Goal: Transaction & Acquisition: Download file/media

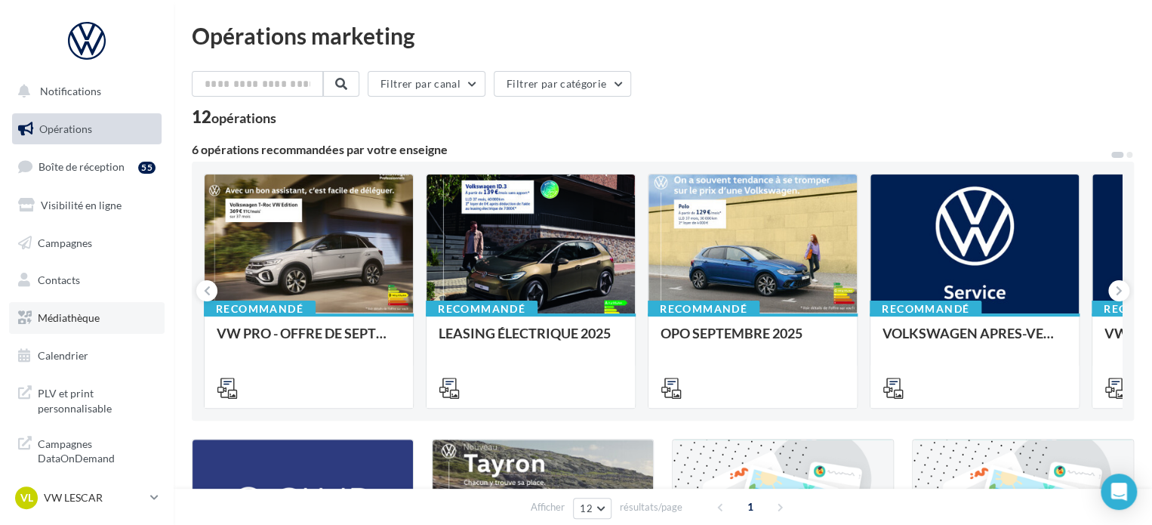
click at [96, 315] on span "Médiathèque" at bounding box center [69, 317] width 62 height 13
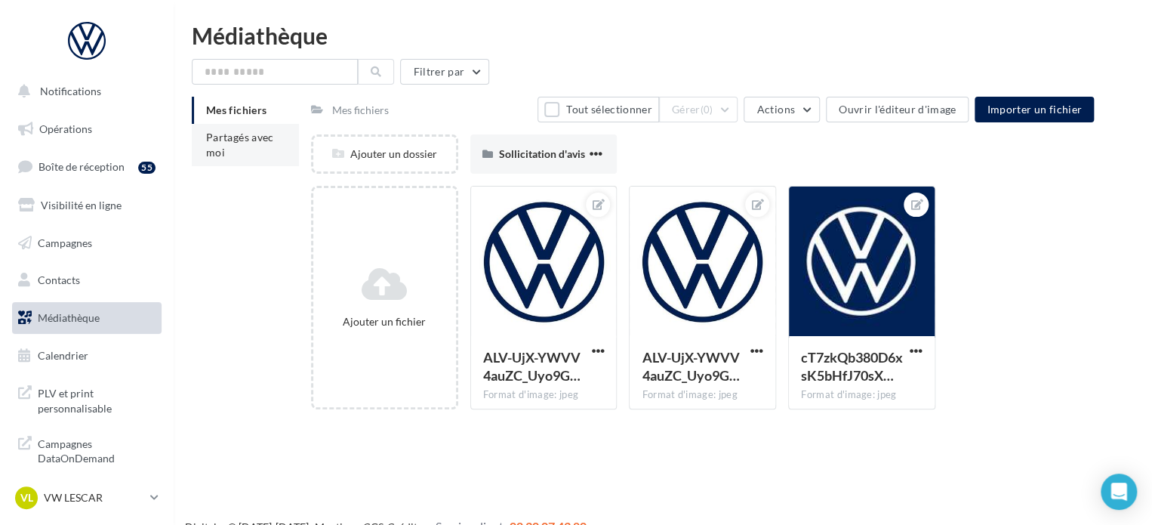
click at [225, 149] on li "Partagés avec moi" at bounding box center [245, 145] width 107 height 42
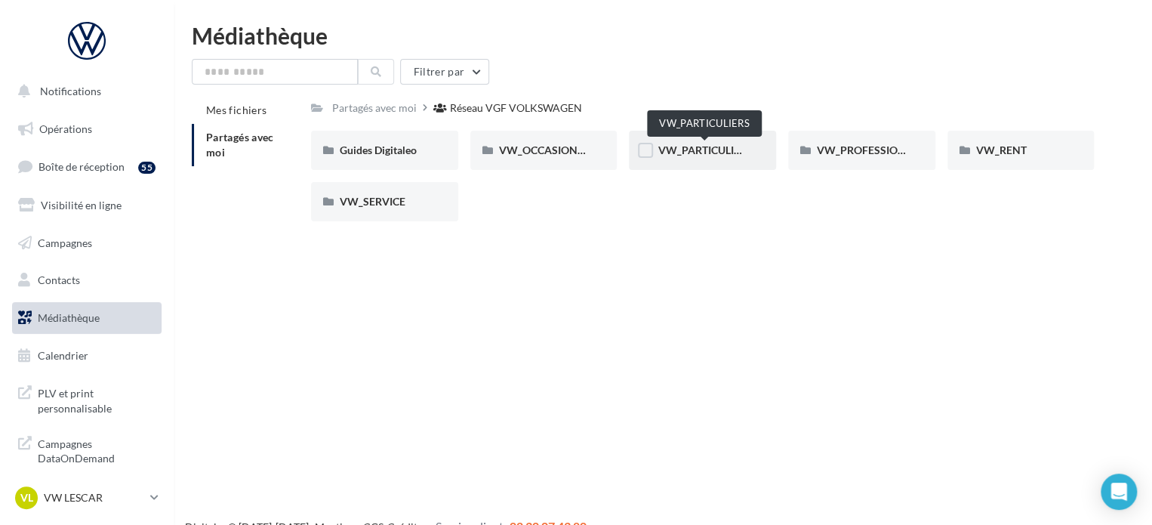
click at [704, 151] on span "VW_PARTICULIERS" at bounding box center [705, 149] width 94 height 13
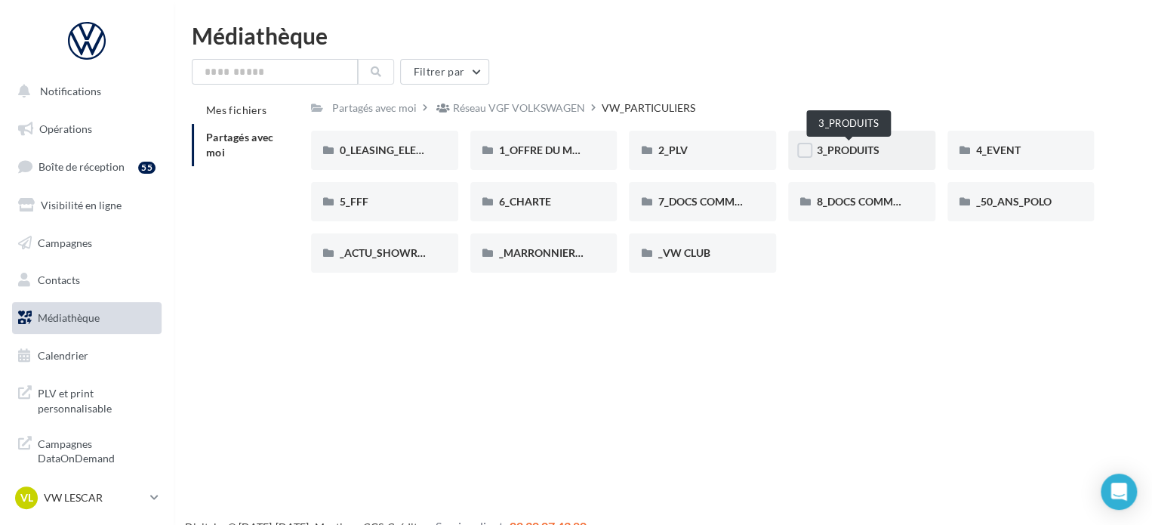
click at [836, 156] on span "3_PRODUITS" at bounding box center [848, 149] width 63 height 13
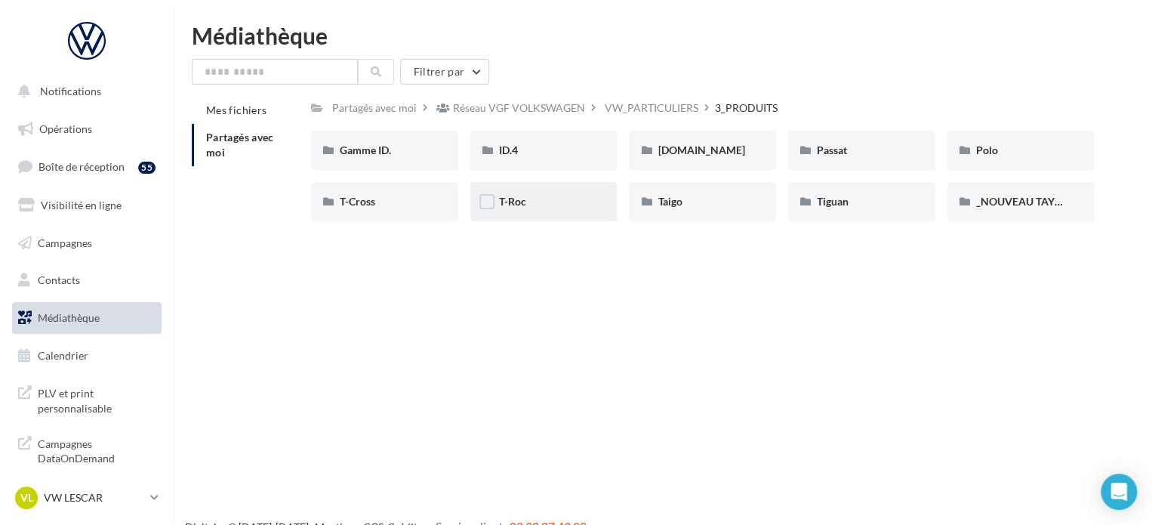
click at [549, 205] on div "T-Roc" at bounding box center [544, 201] width 90 height 15
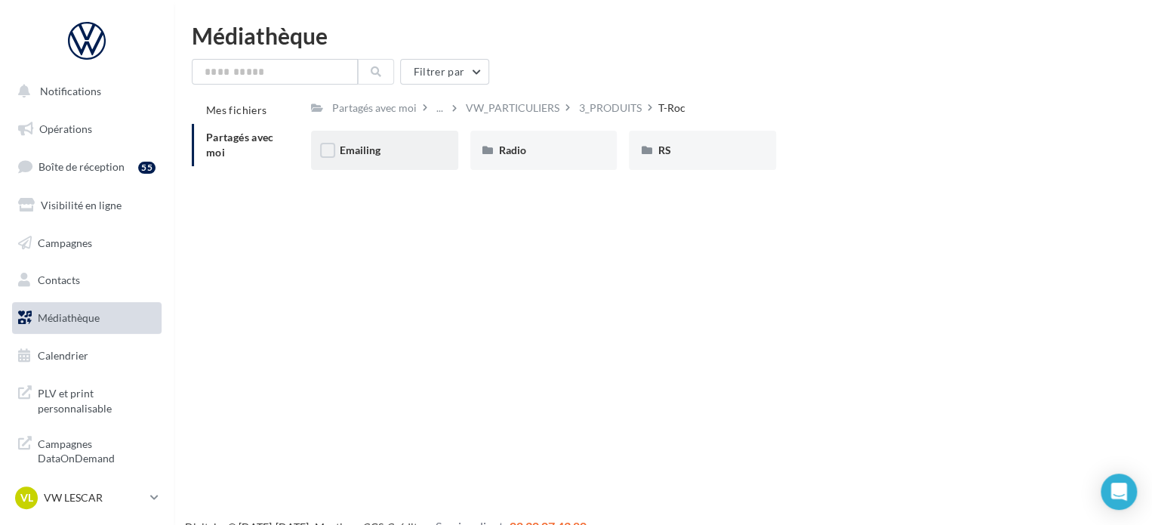
click at [402, 156] on div "Emailing" at bounding box center [385, 150] width 90 height 15
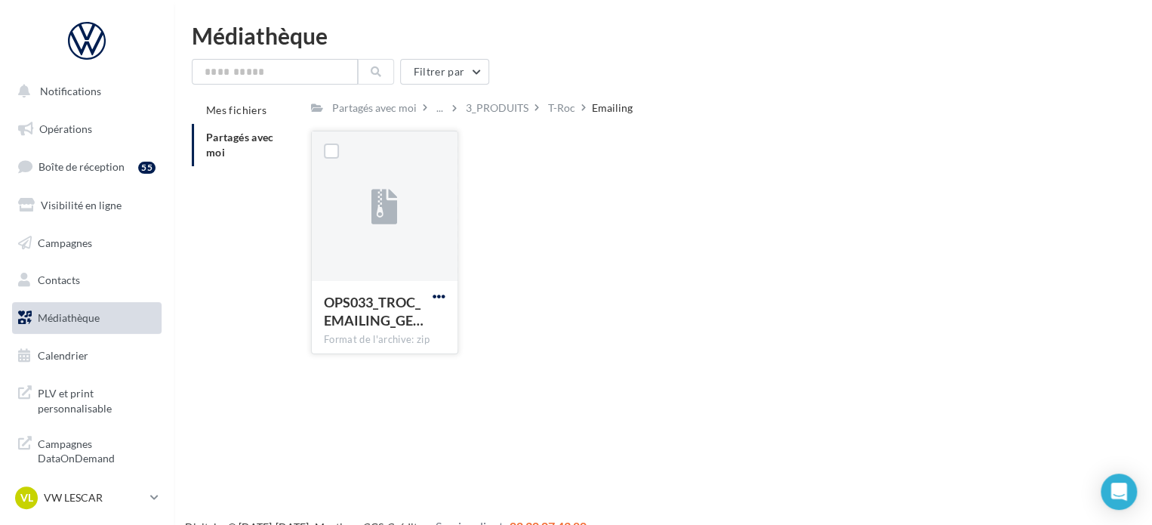
click at [438, 291] on span "button" at bounding box center [439, 296] width 13 height 13
click at [405, 320] on button "Télécharger" at bounding box center [372, 326] width 151 height 39
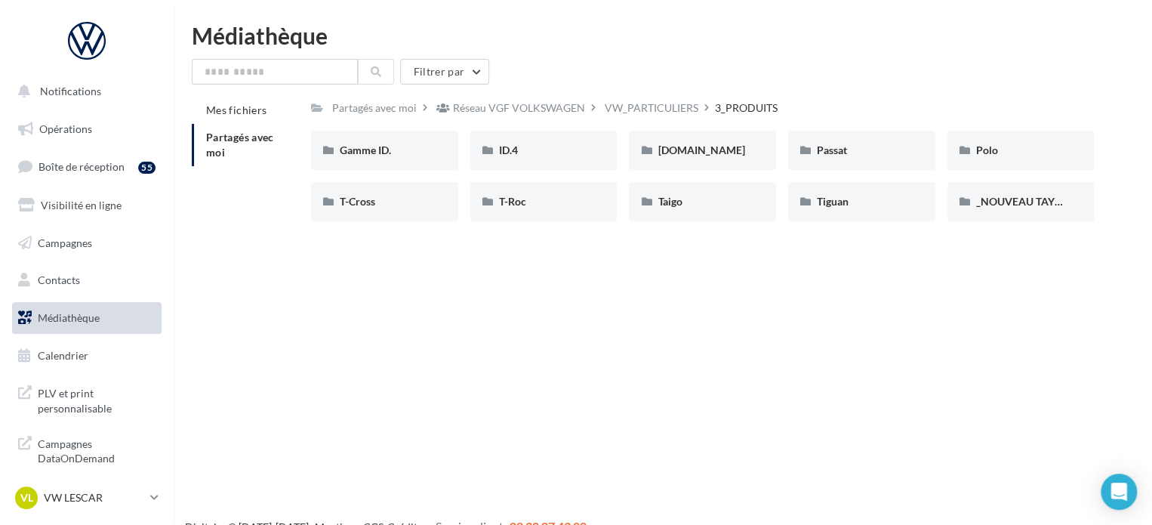
click at [94, 322] on span "Médiathèque" at bounding box center [69, 317] width 62 height 13
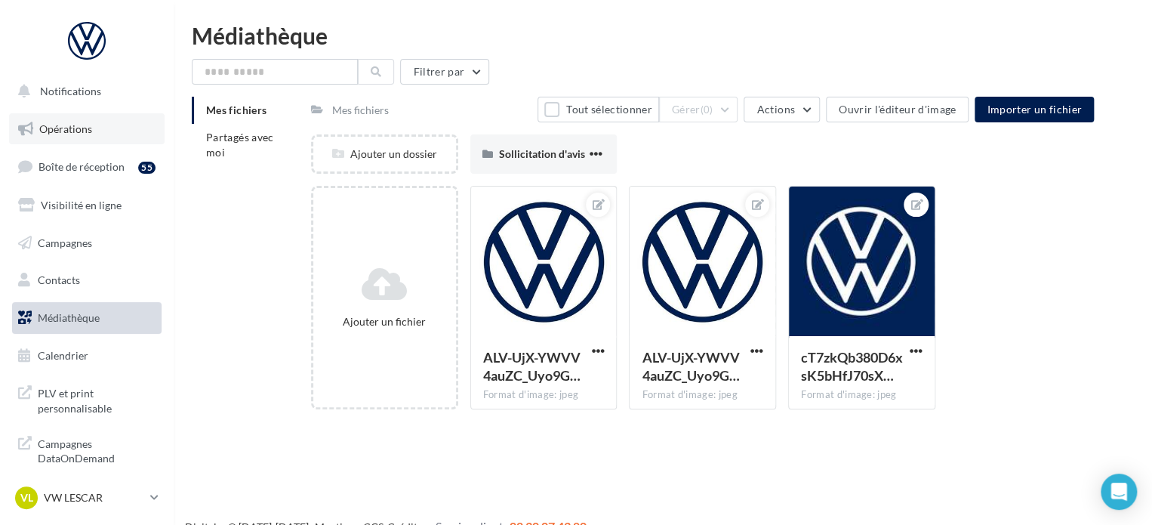
click at [85, 119] on link "Opérations" at bounding box center [87, 129] width 156 height 32
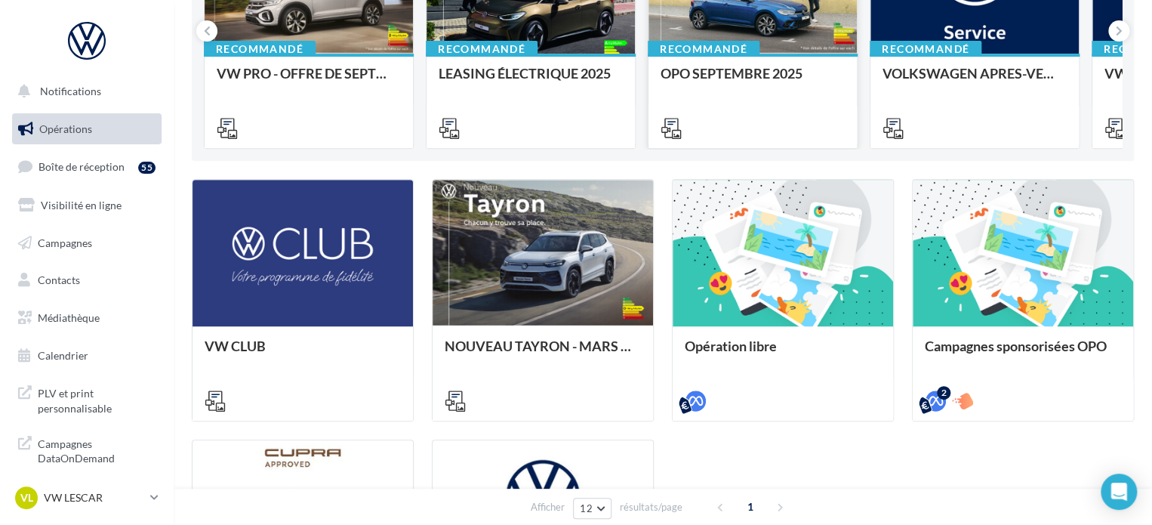
scroll to position [88, 0]
